Goal: Share content

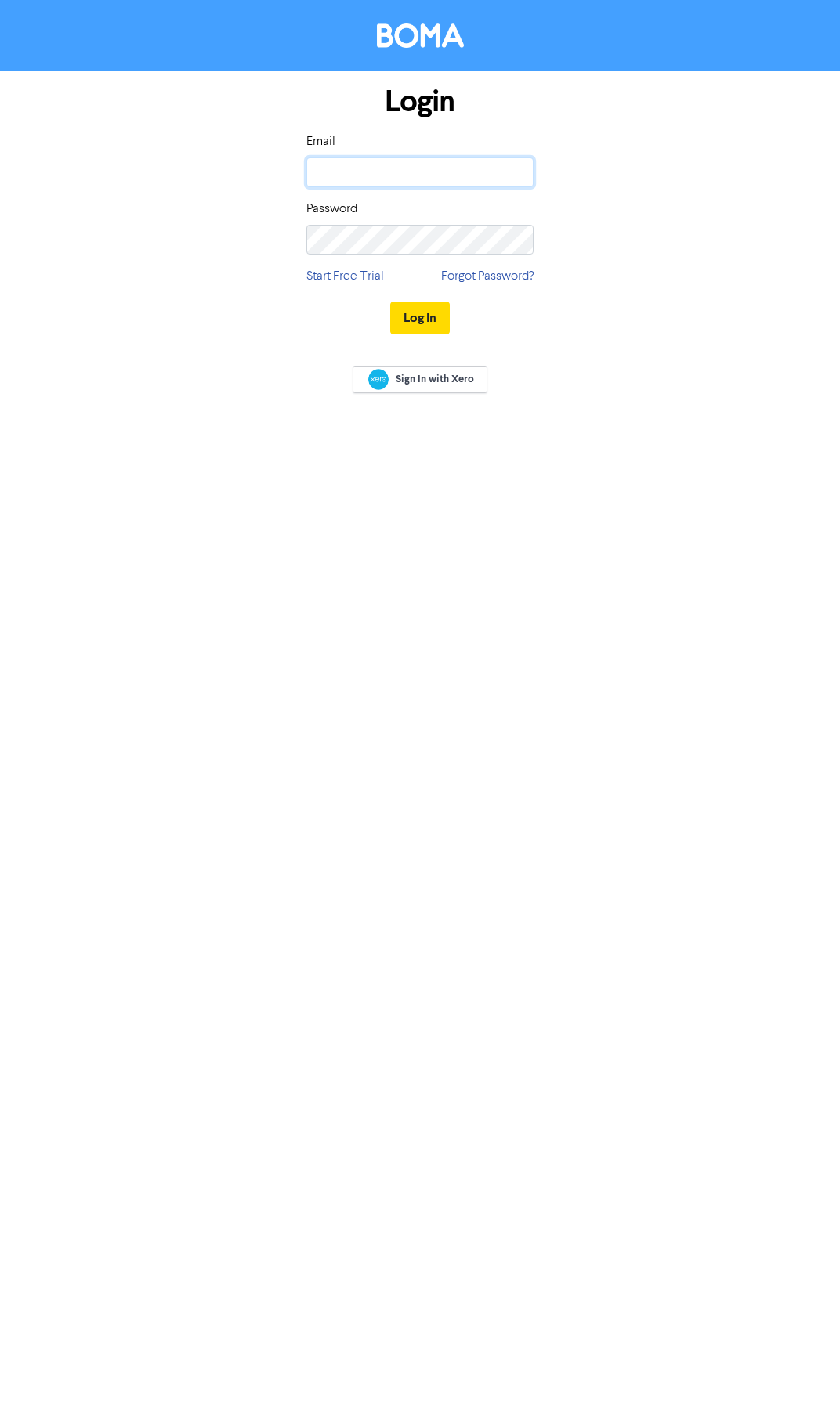
click at [367, 173] on input "email" at bounding box center [419, 172] width 228 height 30
type input "[PERSON_NAME][EMAIL_ADDRESS][PERSON_NAME][DOMAIN_NAME]"
click at [390, 301] on button "Log In" at bounding box center [420, 318] width 59 height 33
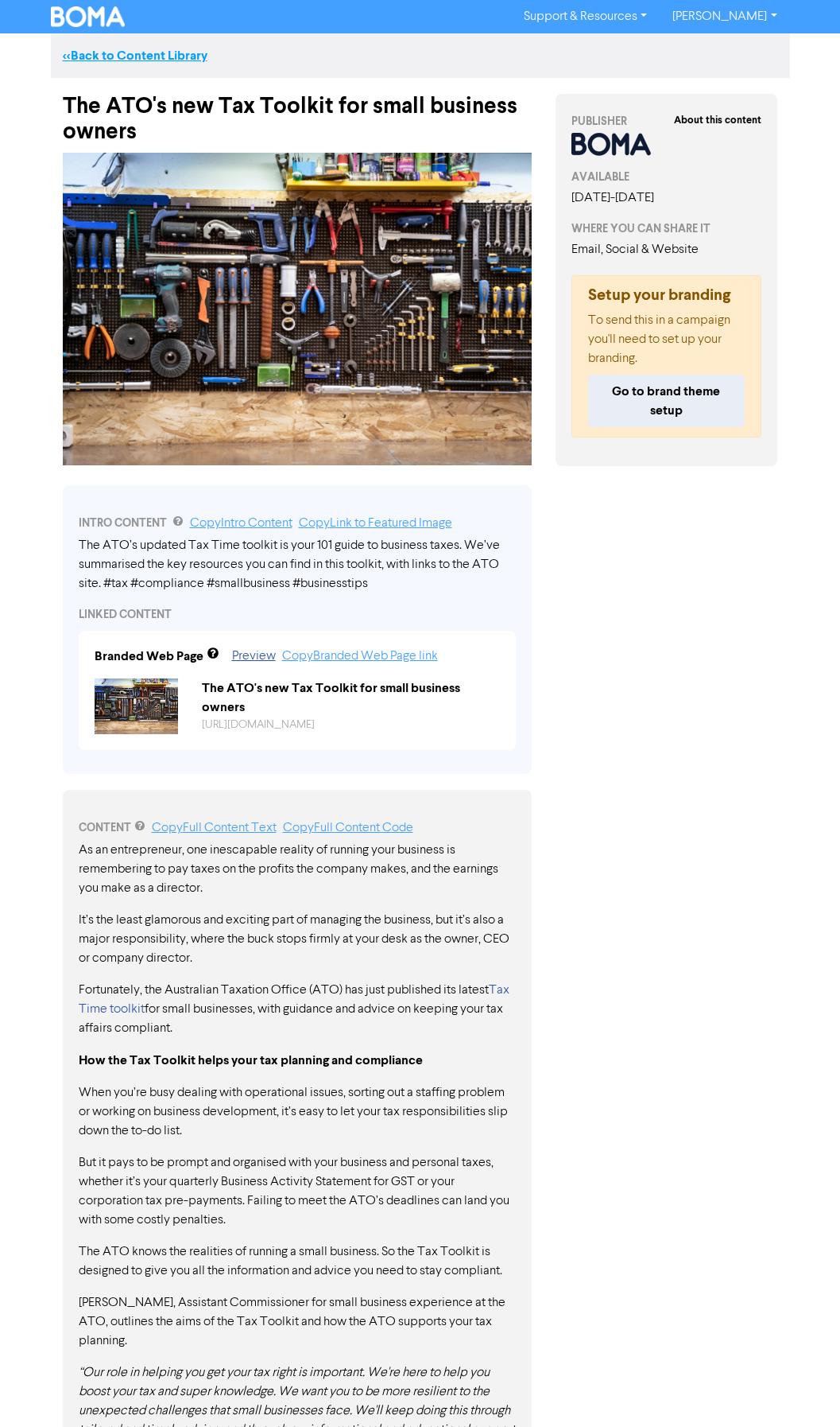
click at [132, 54] on link "<< Back to Content Library" at bounding box center [135, 55] width 144 height 16
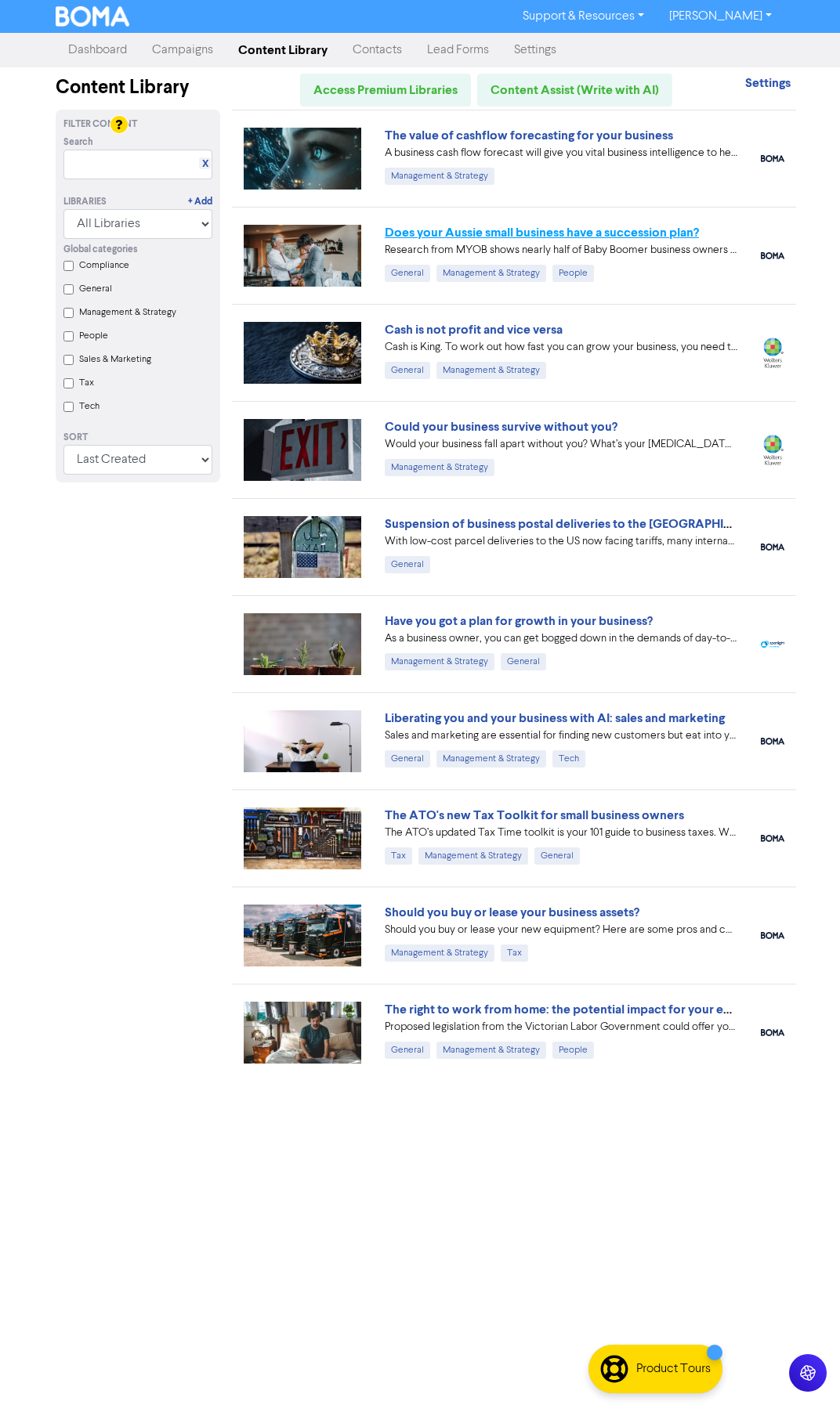
click at [431, 231] on link "Does your Aussie small business have a succession plan?" at bounding box center [541, 232] width 314 height 15
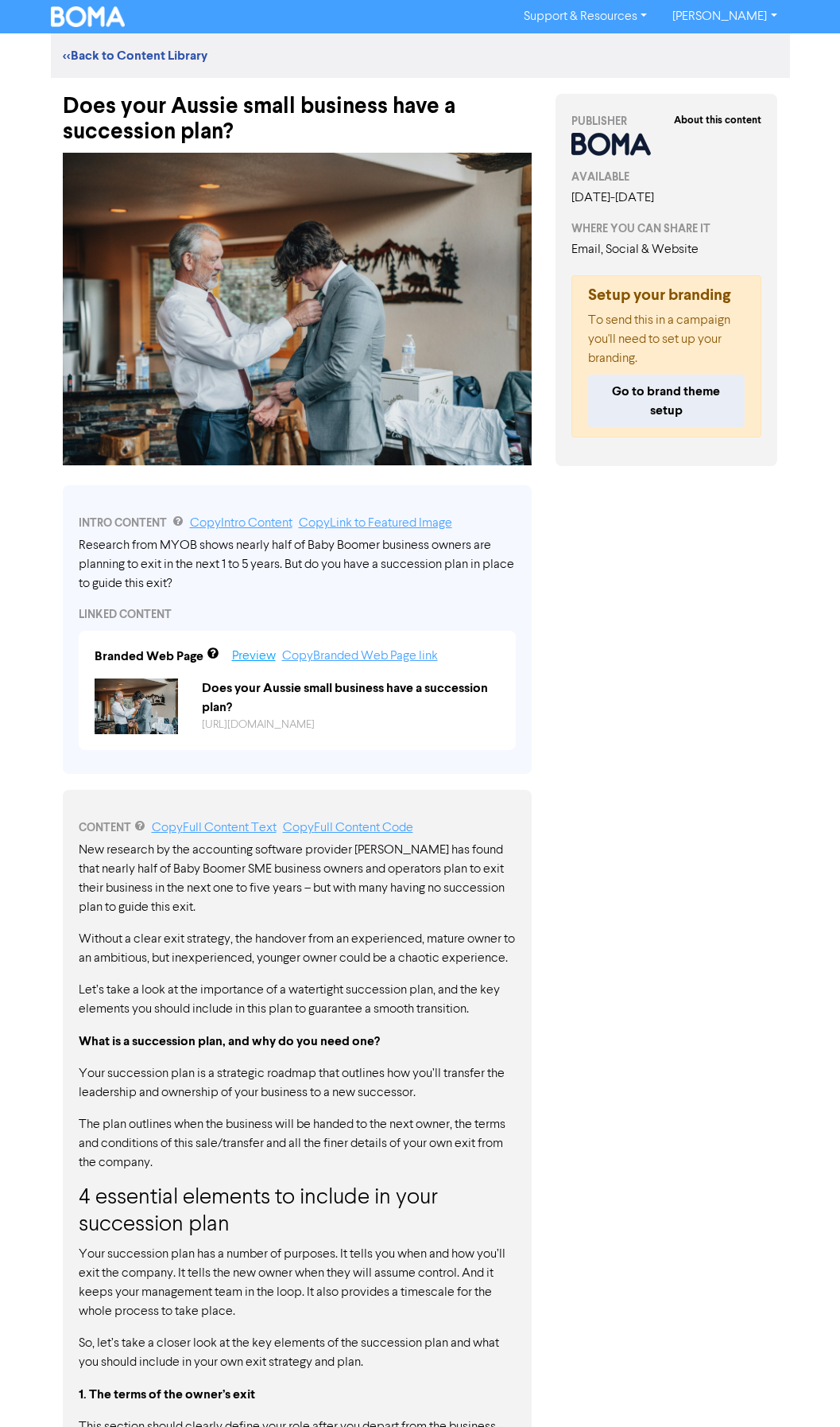
click at [249, 656] on link "Preview" at bounding box center [254, 656] width 44 height 13
click at [372, 658] on link "Copy Branded Web Page link" at bounding box center [360, 656] width 156 height 13
